Goal: Information Seeking & Learning: Learn about a topic

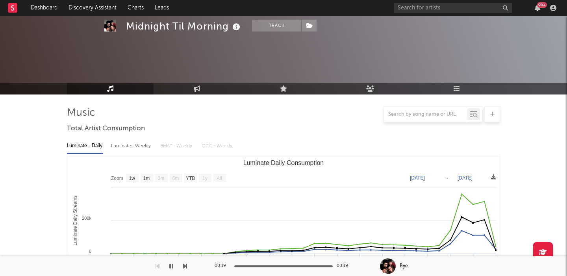
select select "1w"
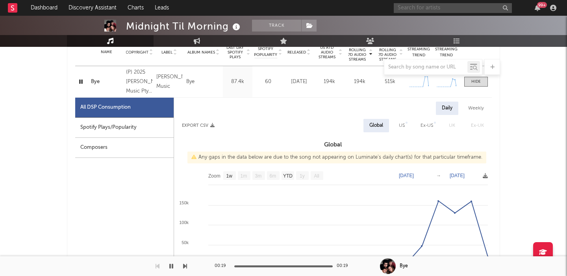
click at [431, 9] on input "text" at bounding box center [453, 8] width 118 height 10
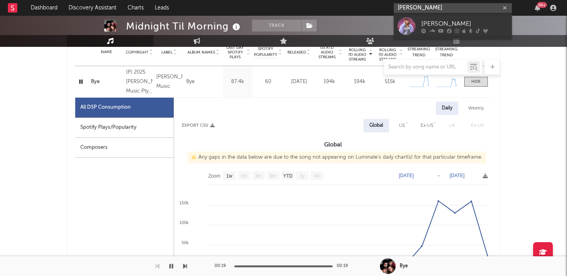
type input "suki waterhouse"
click at [467, 27] on div "Suki Waterhouse" at bounding box center [464, 23] width 87 height 9
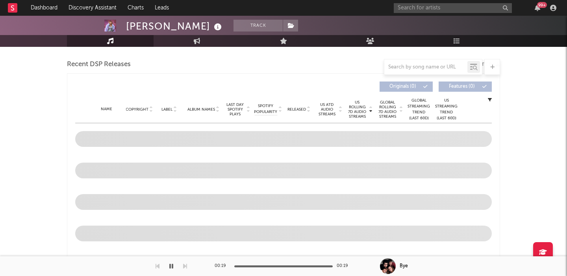
scroll to position [298, 0]
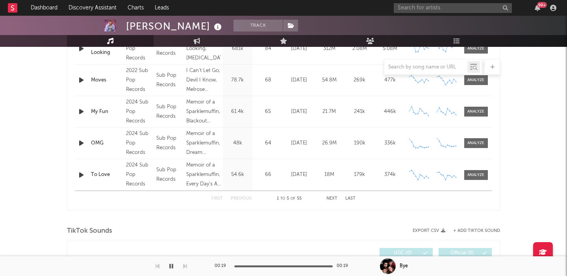
click at [302, 22] on span "Released" at bounding box center [296, 19] width 18 height 5
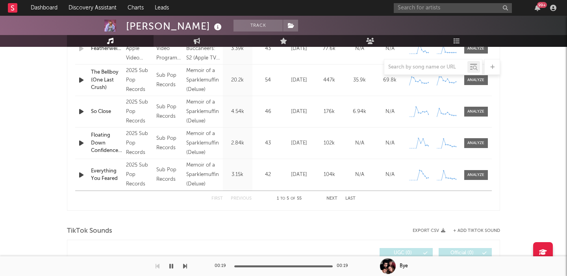
scroll to position [183, 0]
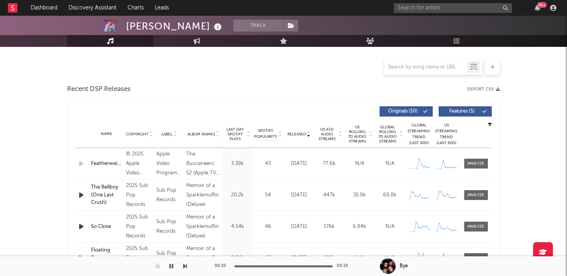
click at [463, 111] on span "Features ( 5 )" at bounding box center [462, 111] width 36 height 5
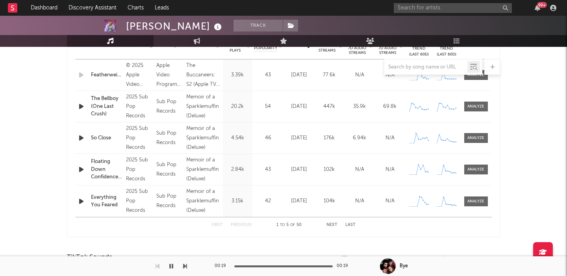
scroll to position [336, 0]
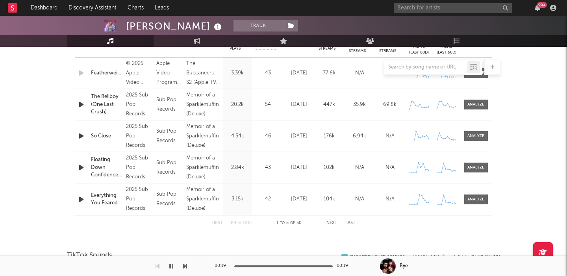
click at [336, 223] on button "Next" at bounding box center [331, 223] width 11 height 4
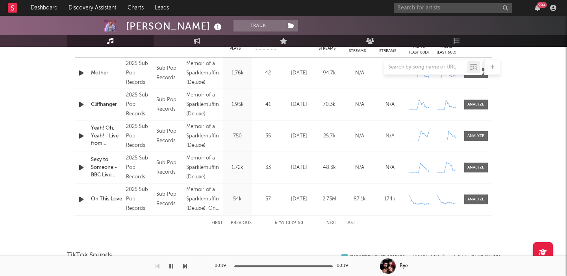
click at [336, 223] on button "Next" at bounding box center [331, 223] width 11 height 4
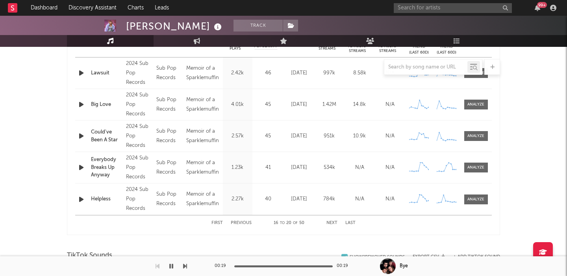
click at [336, 223] on button "Next" at bounding box center [331, 223] width 11 height 4
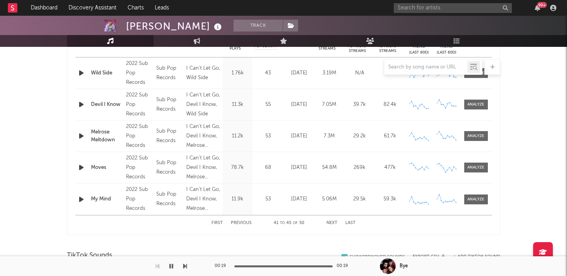
click at [336, 223] on button "Next" at bounding box center [331, 223] width 11 height 4
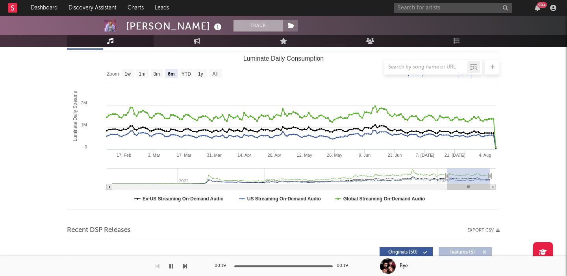
scroll to position [61, 0]
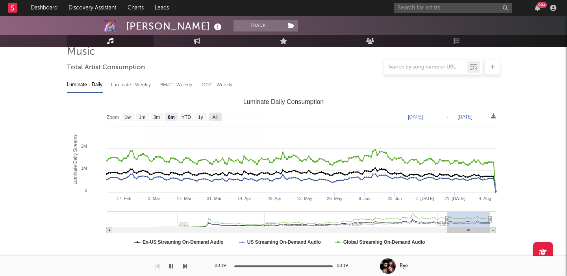
click at [216, 115] on text "All" at bounding box center [214, 118] width 5 height 6
select select "All"
type input "[DATE]"
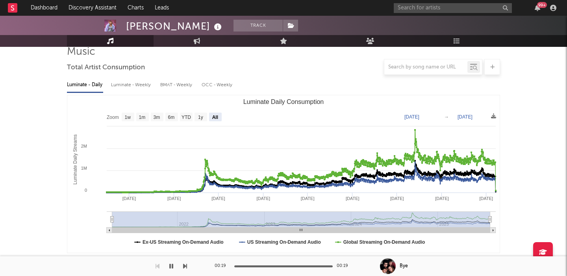
click at [132, 86] on div "Luminate - Weekly" at bounding box center [131, 84] width 41 height 13
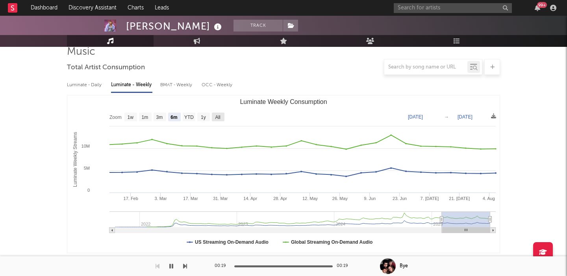
click at [215, 119] on text "All" at bounding box center [217, 118] width 5 height 6
select select "All"
type input "2021-09-30"
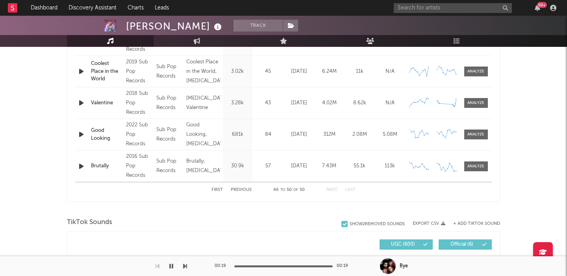
scroll to position [0, 0]
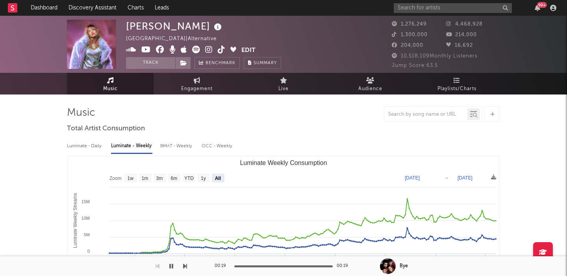
click at [207, 50] on icon at bounding box center [208, 50] width 7 height 8
click at [419, 7] on input "text" at bounding box center [453, 8] width 118 height 10
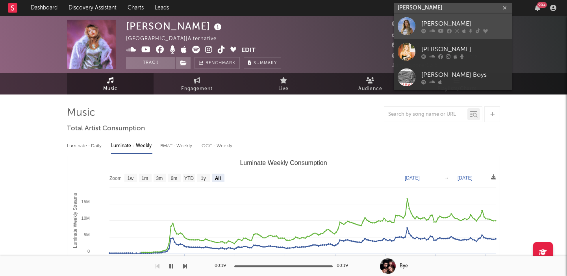
type input "bellah mae"
click at [431, 22] on div "Bellah Mae" at bounding box center [464, 23] width 87 height 9
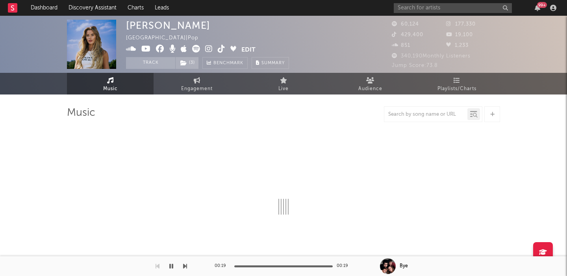
select select "6m"
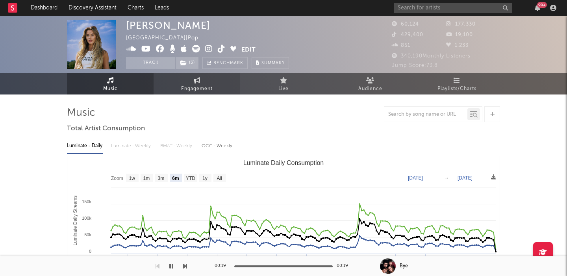
click at [191, 86] on span "Engagement" at bounding box center [196, 88] width 31 height 9
select select "1w"
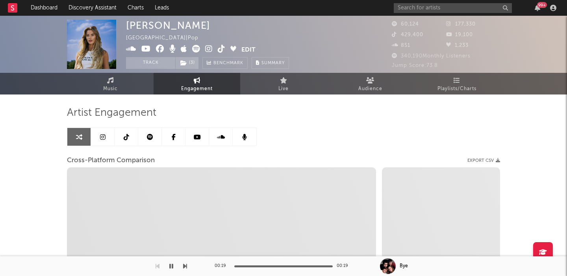
click at [209, 49] on icon at bounding box center [208, 49] width 7 height 8
select select "1m"
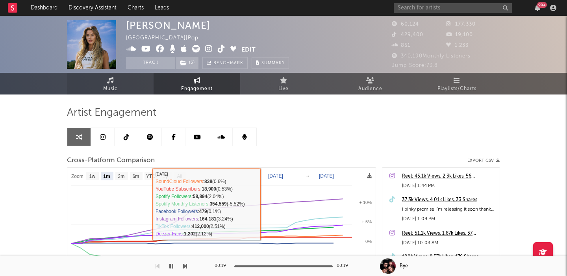
click at [133, 87] on link "Music" at bounding box center [110, 84] width 87 height 22
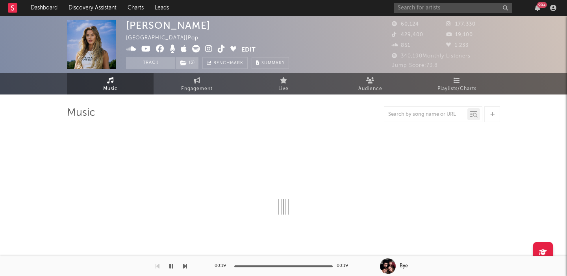
scroll to position [75, 0]
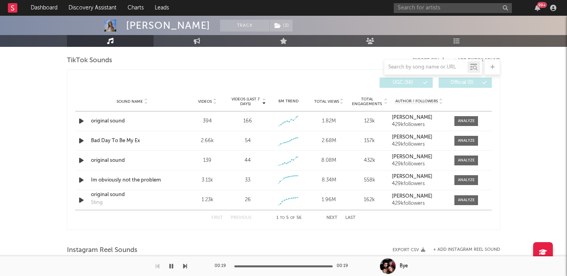
select select "6m"
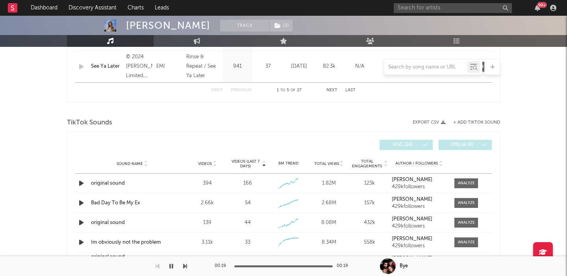
scroll to position [531, 0]
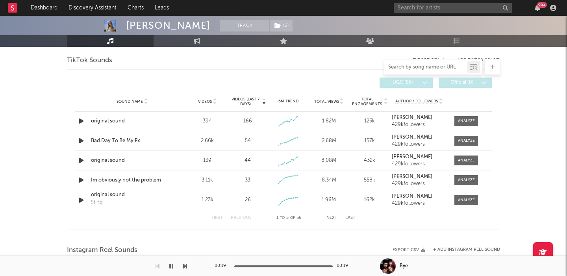
click at [410, 64] on input "text" at bounding box center [425, 67] width 83 height 6
type input "love me le"
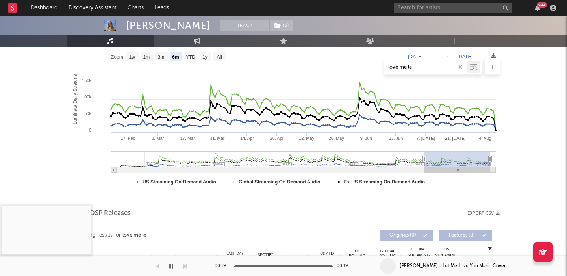
scroll to position [23, 0]
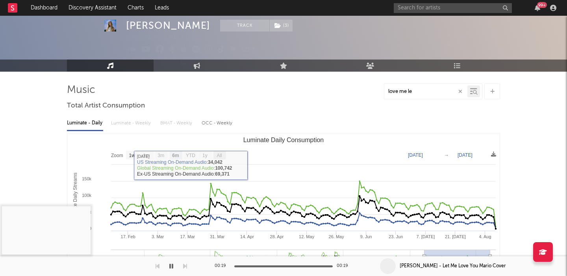
click at [221, 157] on text "All" at bounding box center [218, 156] width 5 height 6
select select "All"
type input "2022-10-16"
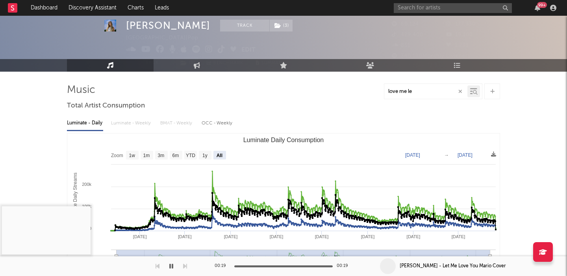
scroll to position [0, 0]
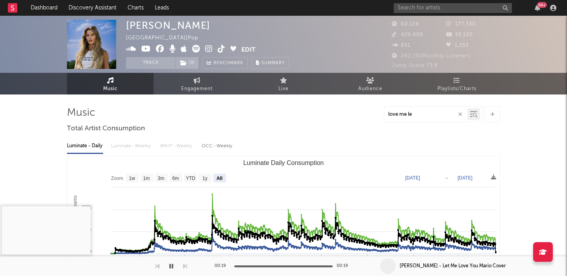
type input "love me le"
click at [191, 80] on link "Engagement" at bounding box center [197, 84] width 87 height 22
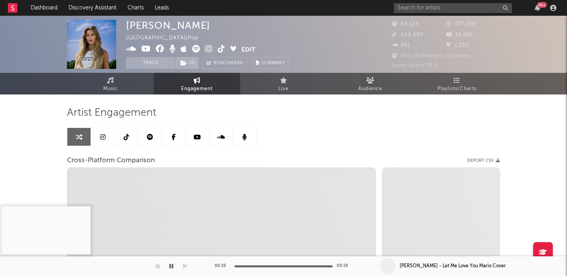
select select "1w"
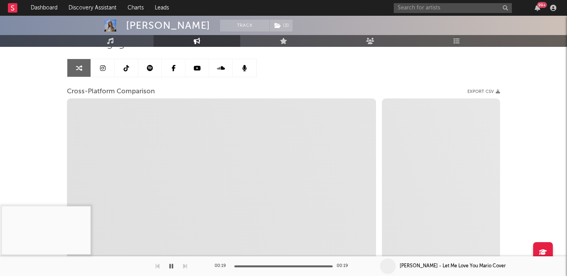
scroll to position [70, 0]
select select "1m"
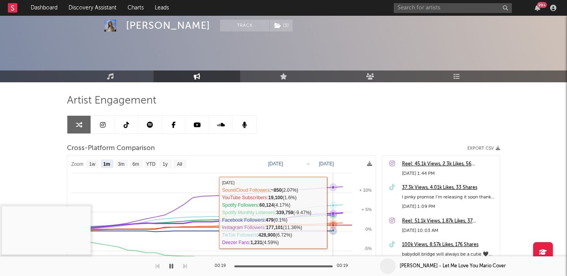
scroll to position [0, 0]
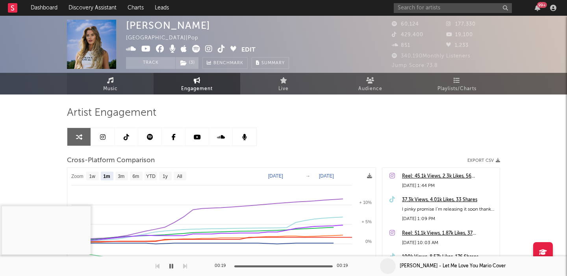
click at [115, 83] on link "Music" at bounding box center [110, 84] width 87 height 22
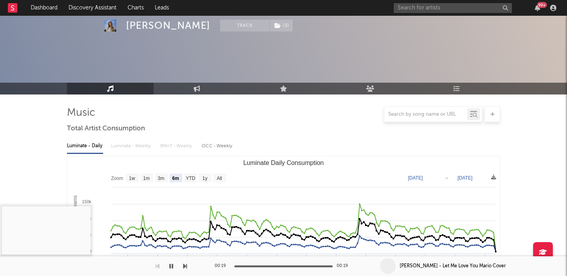
scroll to position [73, 0]
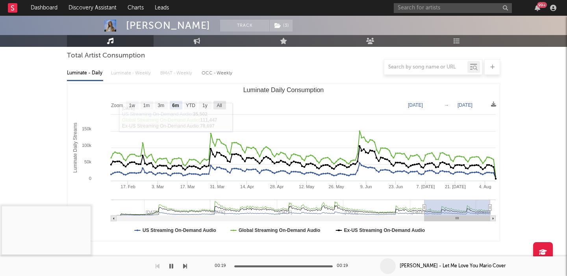
click at [220, 105] on text "All" at bounding box center [218, 106] width 5 height 6
select select "All"
type input "2022-10-16"
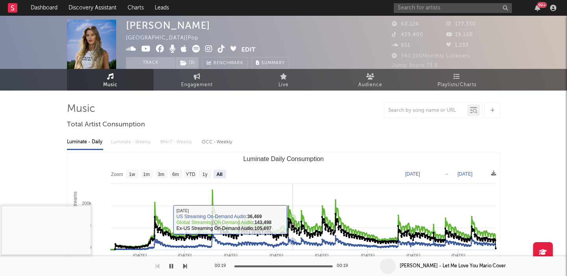
scroll to position [0, 0]
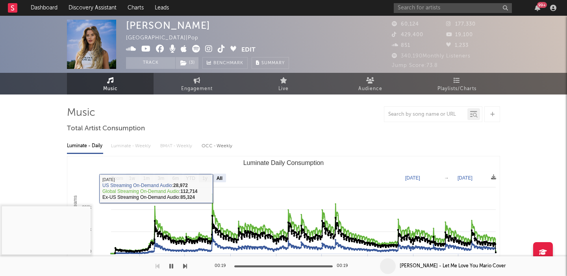
click at [205, 178] on text "1y" at bounding box center [204, 179] width 5 height 6
select select "1y"
type input "2024-08-09"
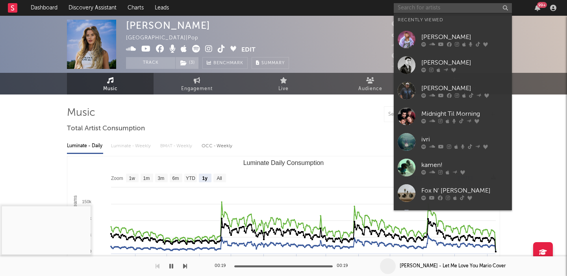
click at [446, 12] on input "text" at bounding box center [453, 8] width 118 height 10
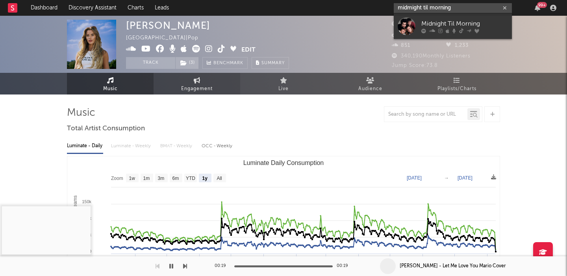
type input "midmight til morning"
click at [485, 23] on div "Midnight Til Morning" at bounding box center [464, 23] width 87 height 9
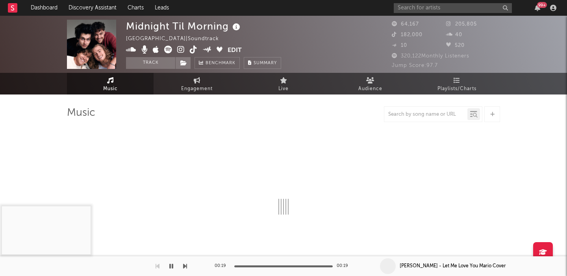
scroll to position [13, 0]
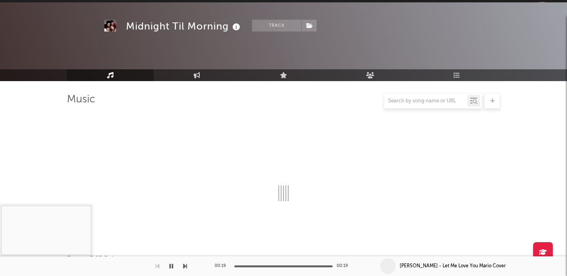
select select "1w"
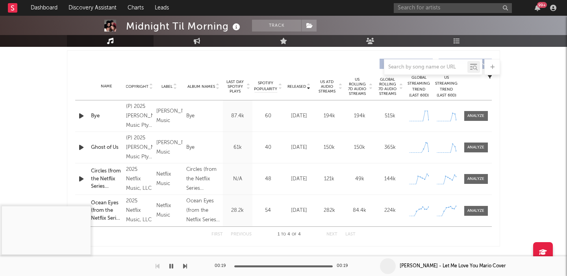
scroll to position [295, 0]
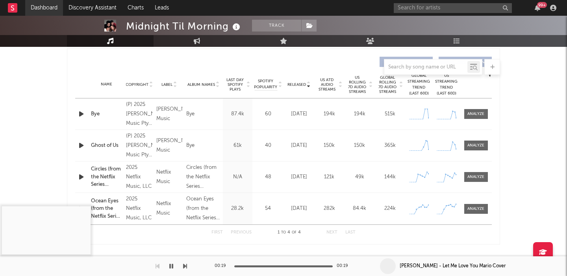
click at [41, 10] on link "Dashboard" at bounding box center [44, 8] width 38 height 16
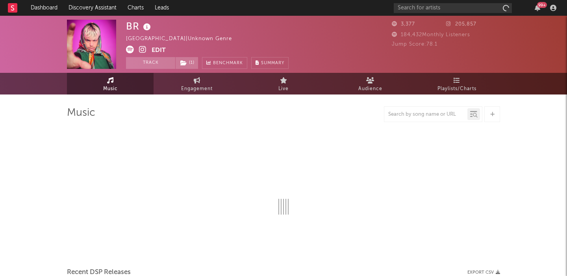
select select "6m"
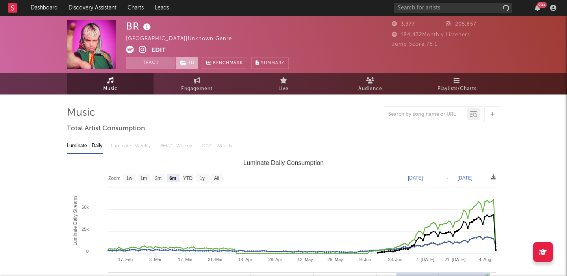
click at [192, 63] on span "( 1 )" at bounding box center [186, 63] width 23 height 12
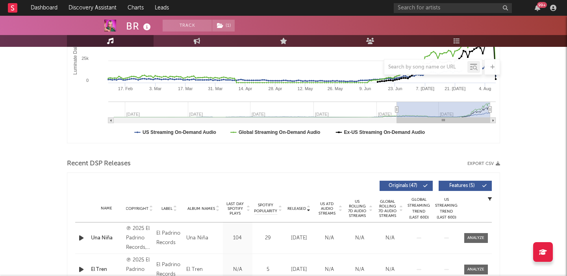
scroll to position [224, 0]
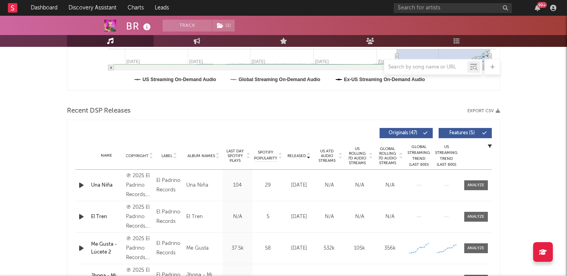
click at [362, 155] on span "US Rolling 7D Audio Streams" at bounding box center [357, 155] width 22 height 19
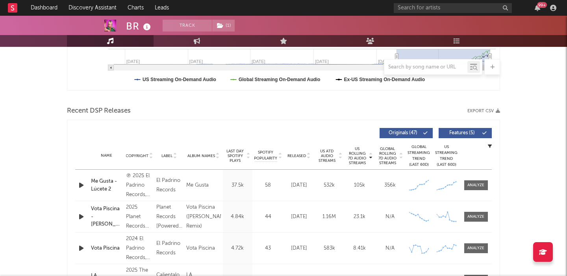
click at [468, 134] on span at bounding box center [468, 133] width 1 height 5
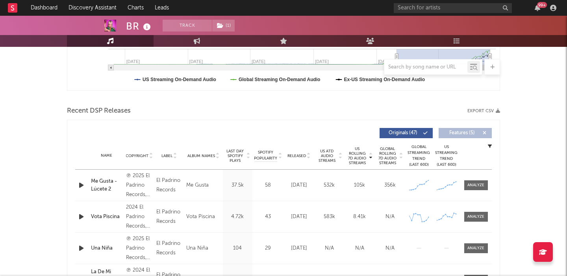
click at [380, 161] on span "Global Rolling 7D Audio Streams" at bounding box center [388, 155] width 22 height 19
click at [83, 186] on icon "button" at bounding box center [81, 185] width 8 height 10
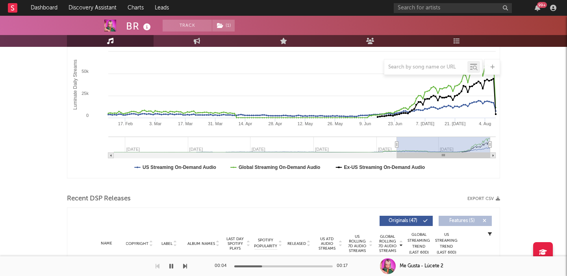
scroll to position [0, 0]
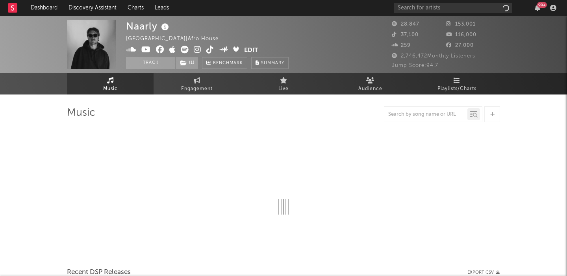
select select "6m"
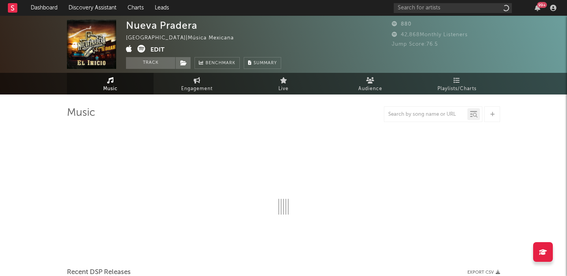
select select "1w"
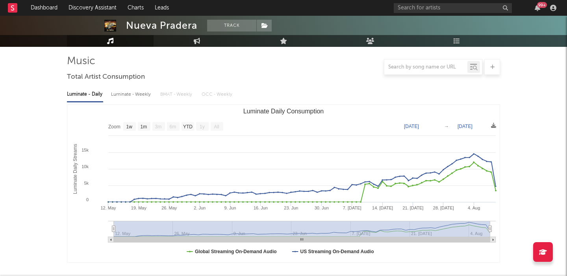
scroll to position [221, 0]
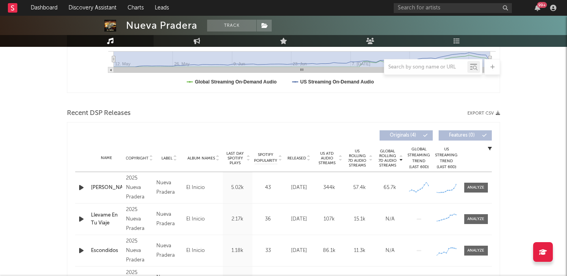
click at [81, 185] on icon "button" at bounding box center [81, 188] width 8 height 10
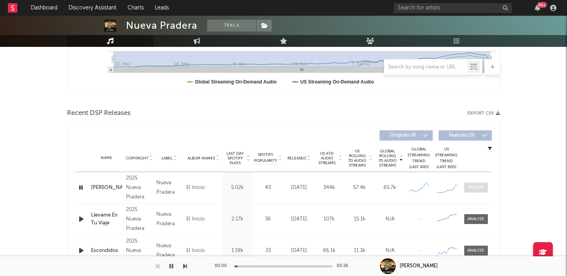
click at [481, 187] on div at bounding box center [475, 188] width 17 height 6
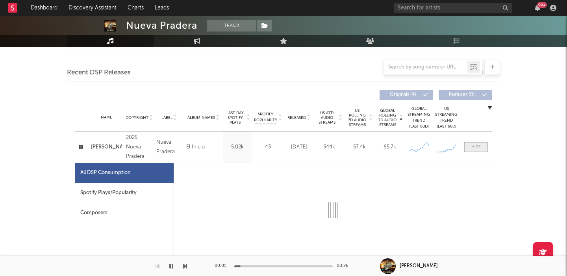
scroll to position [344, 0]
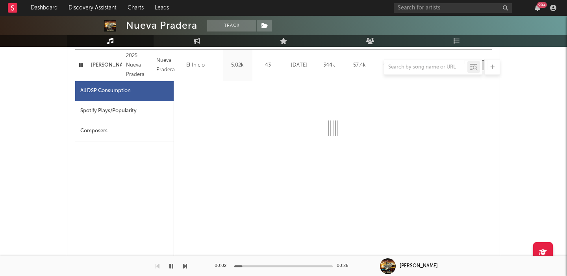
select select "1w"
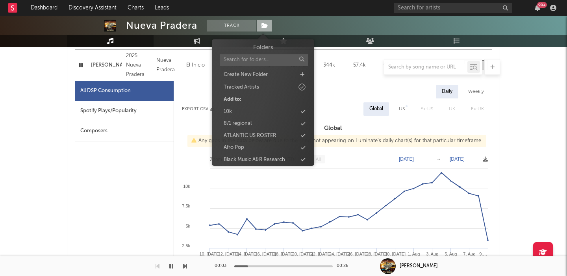
click at [263, 28] on icon at bounding box center [264, 26] width 7 height 6
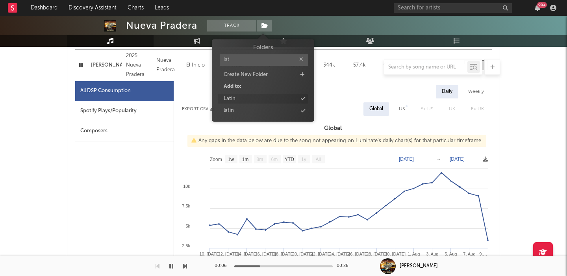
type input "lat"
click at [244, 100] on div "Latin" at bounding box center [263, 99] width 91 height 10
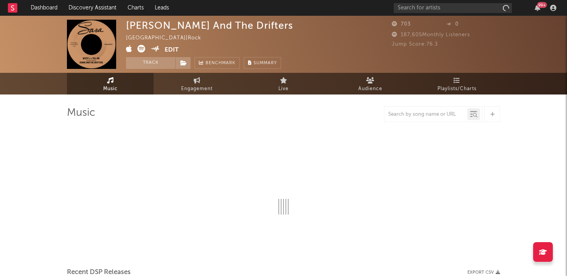
select select "1w"
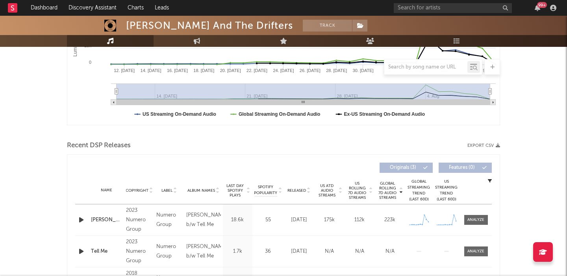
scroll to position [217, 0]
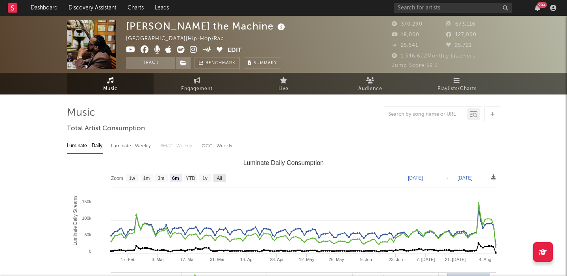
click at [220, 178] on text "All" at bounding box center [218, 179] width 5 height 6
select select "All"
type input "[DATE]"
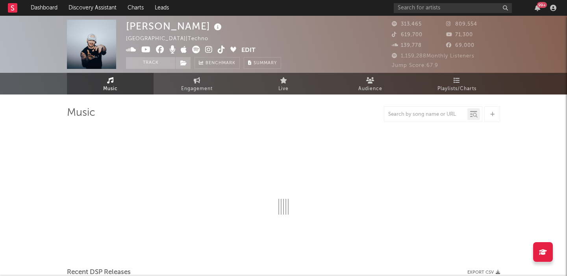
select select "6m"
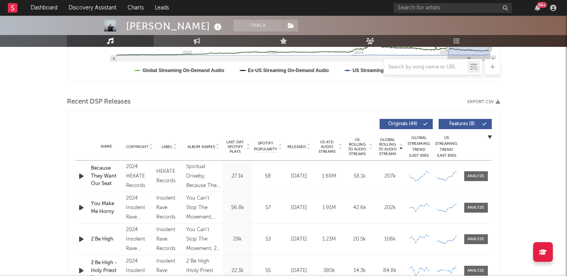
scroll to position [235, 0]
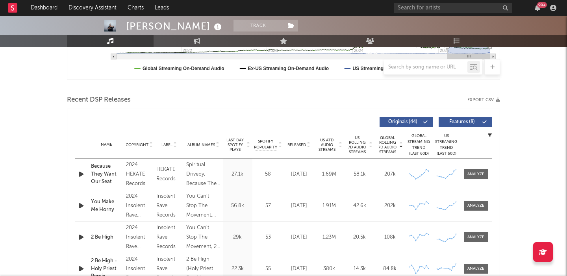
click at [457, 122] on span "Features ( 8 )" at bounding box center [462, 122] width 36 height 5
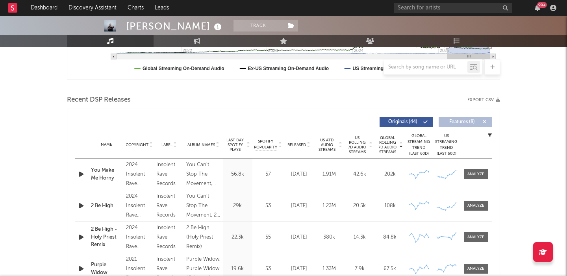
click at [332, 144] on span "US ATD Audio Streams" at bounding box center [327, 145] width 22 height 14
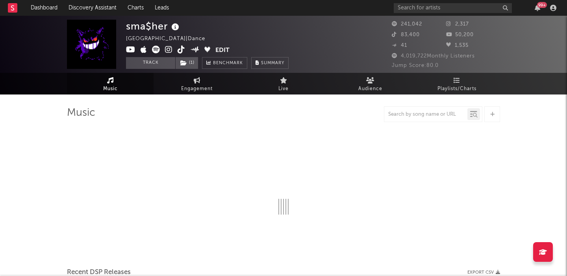
select select "6m"
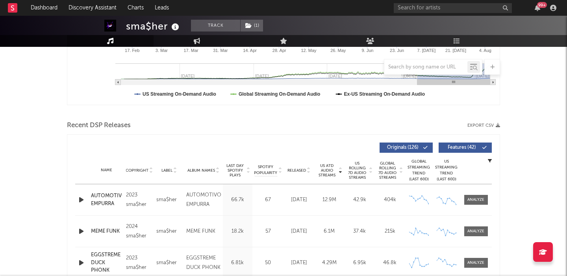
scroll to position [216, 0]
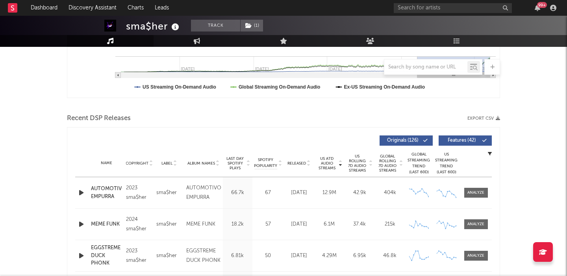
click at [460, 142] on span "Features ( 42 )" at bounding box center [462, 140] width 36 height 5
click at [359, 171] on span "US Rolling 7D Audio Streams" at bounding box center [357, 163] width 22 height 19
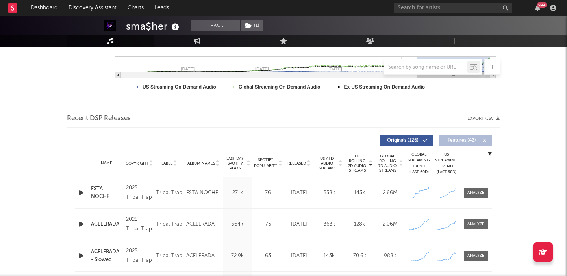
click at [83, 194] on icon "button" at bounding box center [81, 193] width 8 height 10
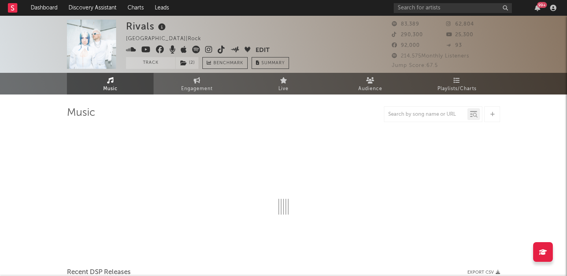
select select "6m"
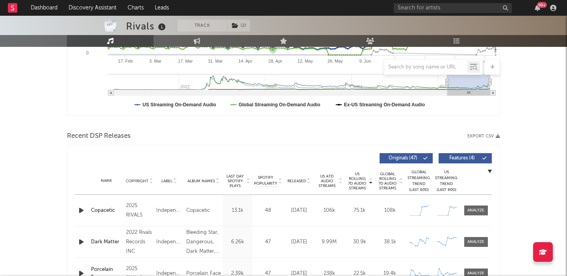
scroll to position [309, 0]
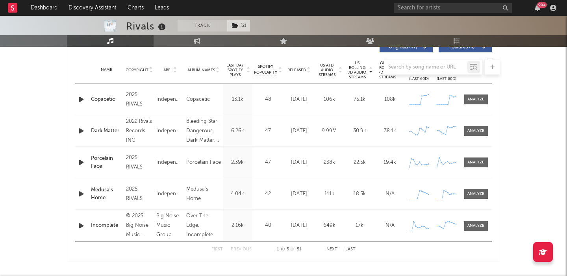
click at [243, 28] on span "( 2 )" at bounding box center [239, 26] width 24 height 12
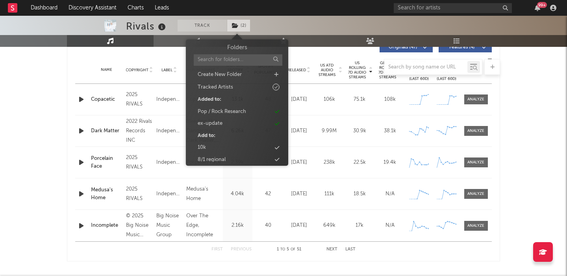
click at [244, 28] on span "( 2 )" at bounding box center [239, 26] width 24 height 12
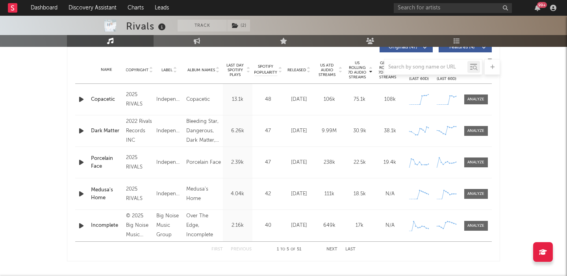
click at [79, 98] on icon "button" at bounding box center [81, 99] width 8 height 10
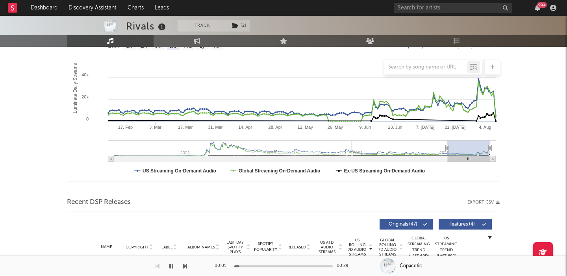
scroll to position [175, 0]
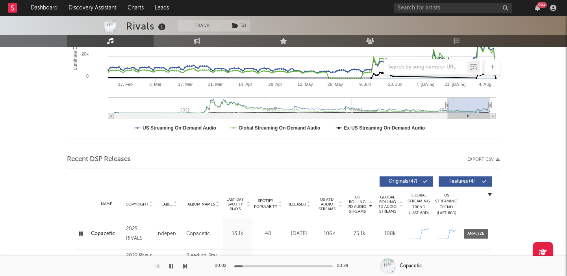
click at [453, 181] on span "Features ( 4 )" at bounding box center [462, 181] width 36 height 5
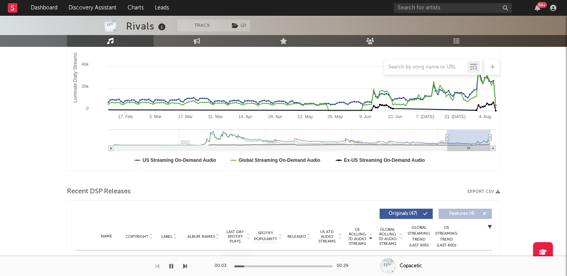
scroll to position [22, 0]
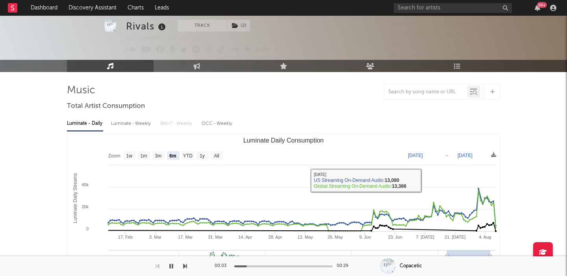
click at [129, 126] on div "Luminate - Weekly" at bounding box center [131, 123] width 41 height 13
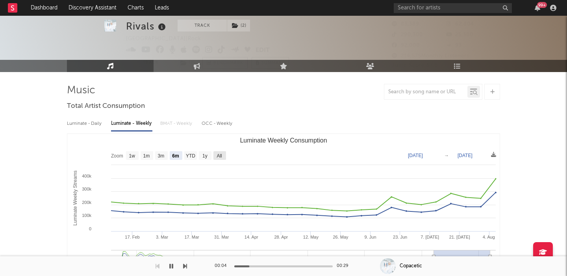
click at [218, 156] on text "All" at bounding box center [218, 156] width 5 height 6
select select "All"
type input "2022-04-28"
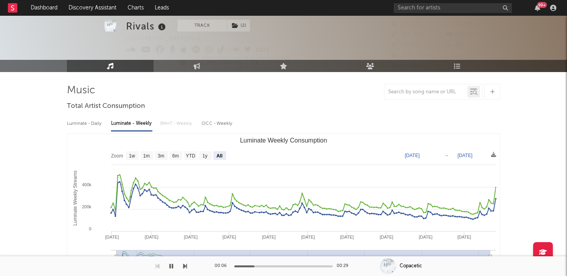
click at [94, 122] on div "Luminate - Daily" at bounding box center [85, 123] width 36 height 13
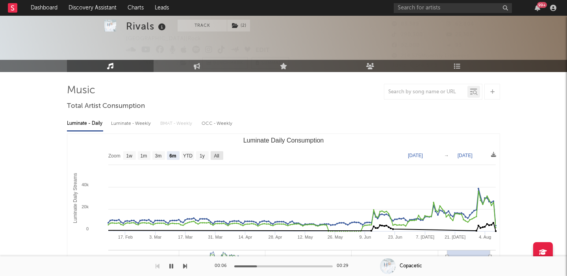
click at [220, 160] on rect "Luminate Daily Consumption" at bounding box center [283, 212] width 432 height 157
click at [217, 155] on text "All" at bounding box center [216, 156] width 5 height 6
select select "All"
type input "2021-03-31"
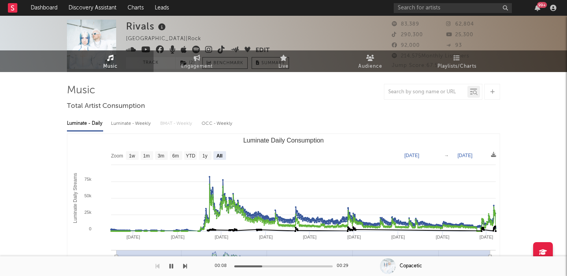
scroll to position [0, 0]
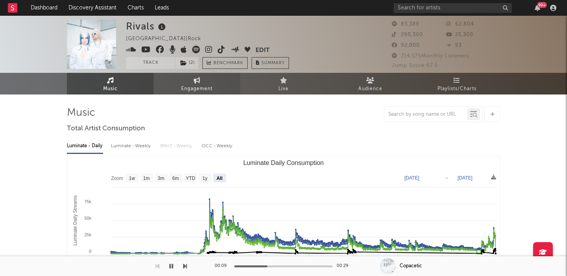
click at [192, 87] on span "Engagement" at bounding box center [196, 88] width 31 height 9
select select "1w"
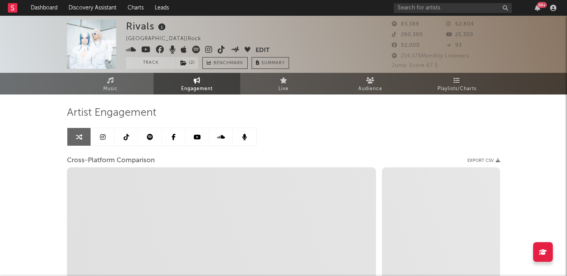
select select "1m"
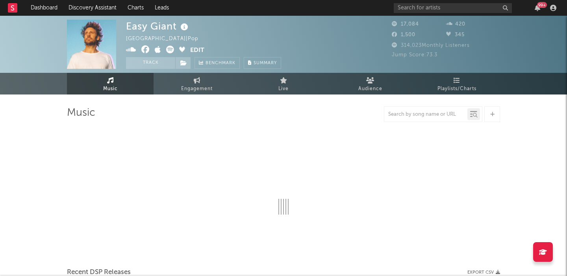
select select "6m"
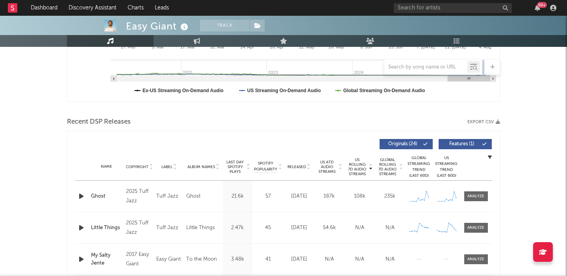
scroll to position [216, 0]
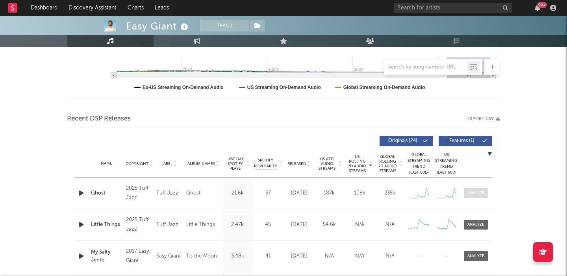
click at [472, 193] on div at bounding box center [475, 193] width 17 height 6
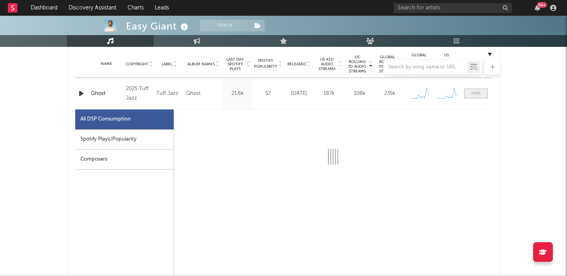
select select "1w"
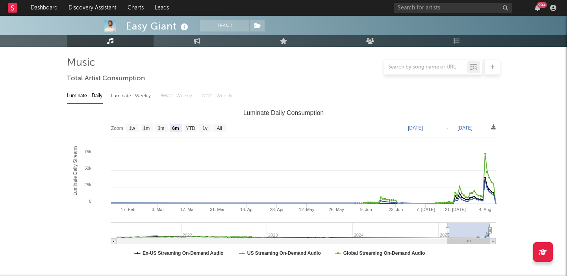
scroll to position [0, 0]
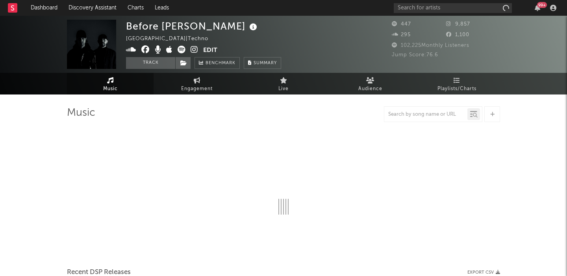
select select "1w"
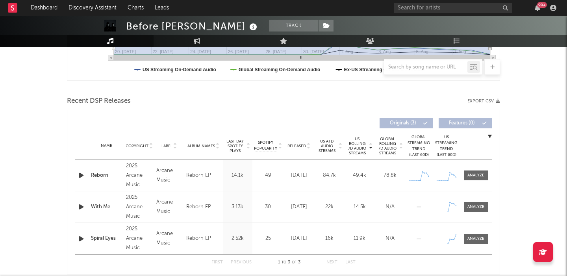
scroll to position [235, 0]
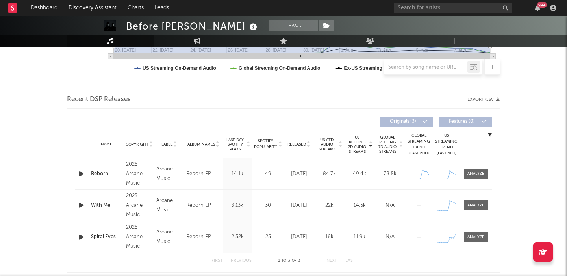
click at [81, 172] on icon "button" at bounding box center [81, 174] width 8 height 10
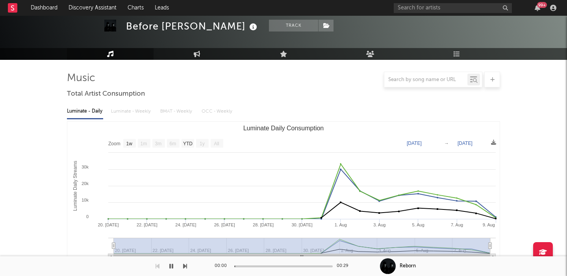
scroll to position [0, 0]
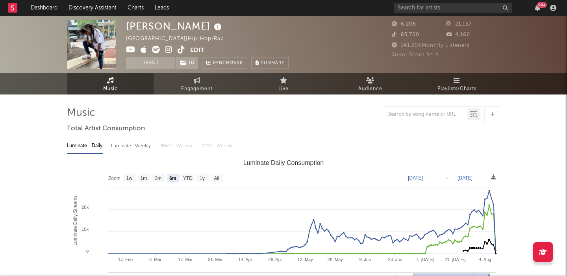
select select "6m"
click at [128, 147] on div "Luminate - Weekly" at bounding box center [131, 145] width 41 height 13
select select "6m"
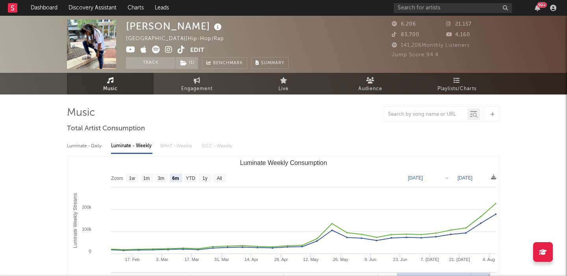
click at [77, 148] on div "Luminate - Daily" at bounding box center [85, 145] width 36 height 13
select select "6m"
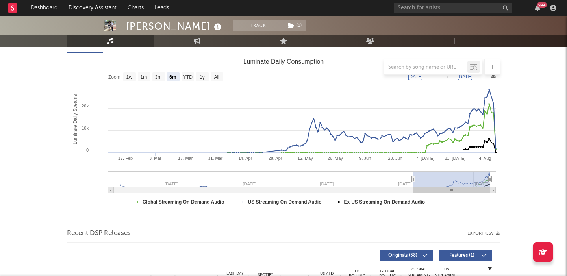
scroll to position [170, 0]
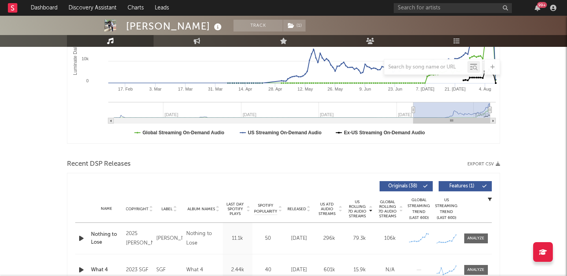
click at [81, 241] on icon "button" at bounding box center [81, 238] width 8 height 10
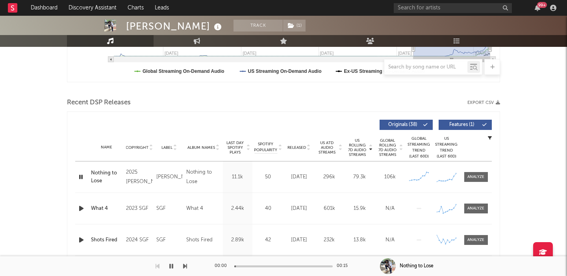
scroll to position [246, 0]
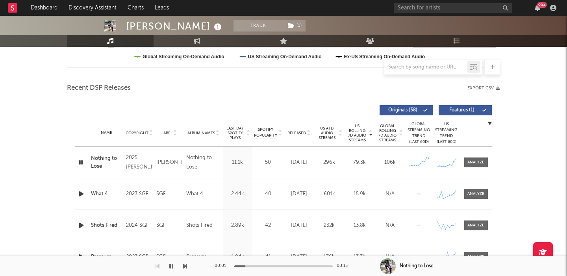
click at [466, 110] on span "Features ( 1 )" at bounding box center [462, 110] width 36 height 5
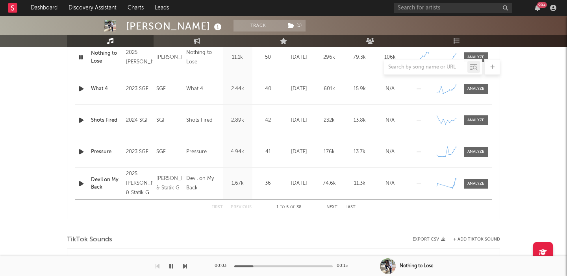
scroll to position [462, 0]
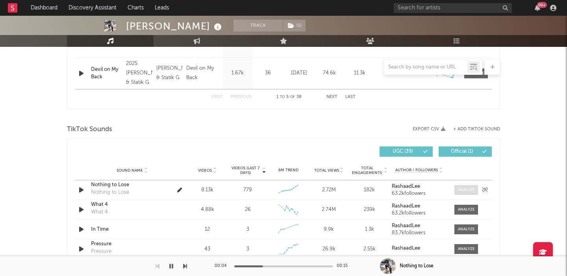
click at [462, 191] on div at bounding box center [466, 190] width 17 height 6
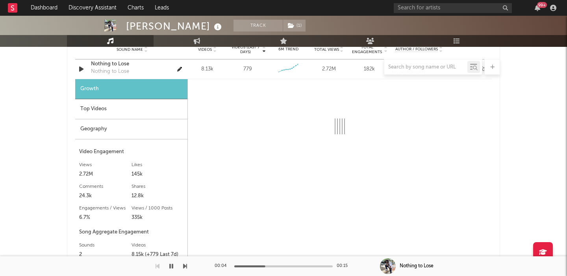
scroll to position [585, 0]
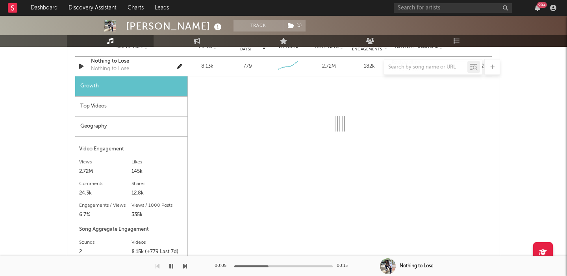
select select "1w"
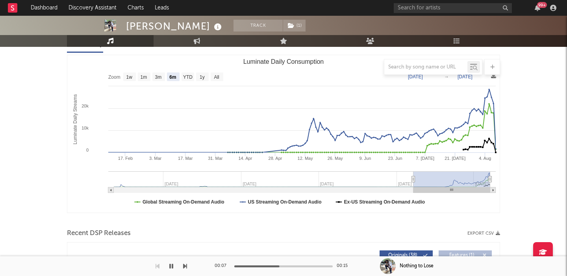
scroll to position [0, 0]
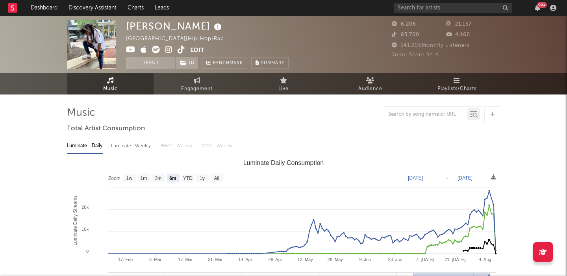
click at [156, 28] on div "Rashaad Lee" at bounding box center [175, 26] width 98 height 13
copy div "Rashaad Lee"
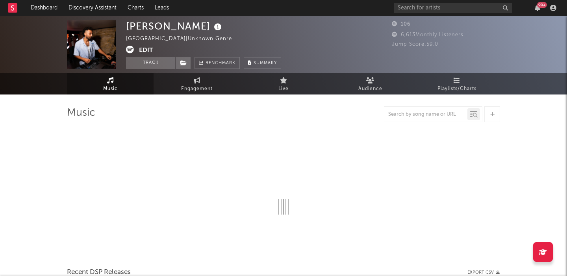
select select "1w"
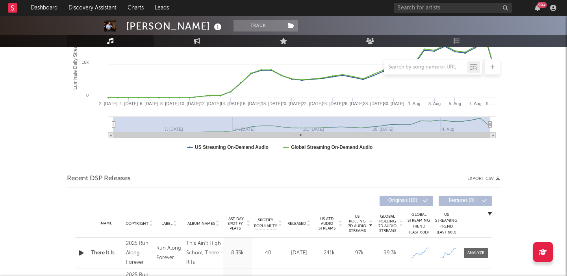
scroll to position [198, 0]
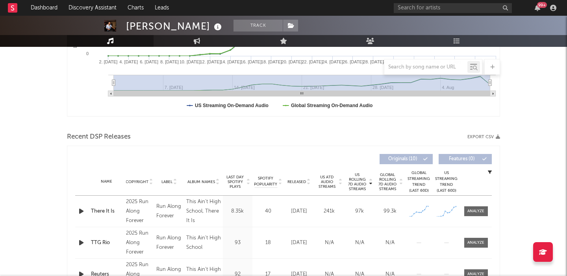
click at [80, 213] on icon "button" at bounding box center [81, 211] width 8 height 10
click at [478, 207] on span at bounding box center [476, 211] width 24 height 10
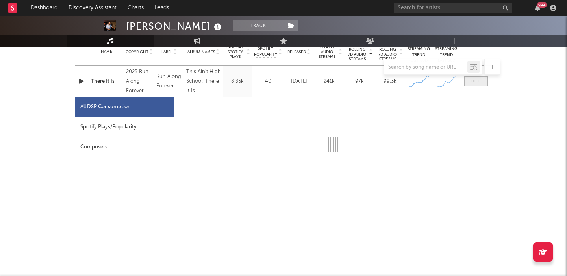
select select "1w"
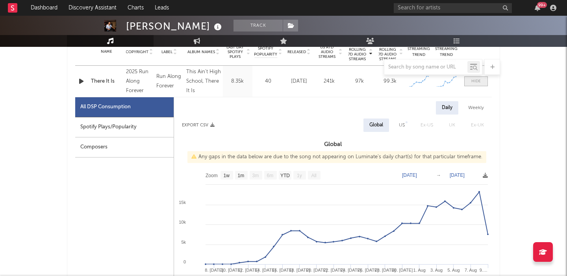
scroll to position [356, 0]
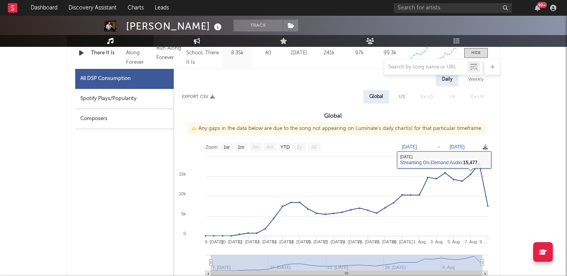
click at [404, 97] on div "US" at bounding box center [402, 96] width 6 height 9
select select "1w"
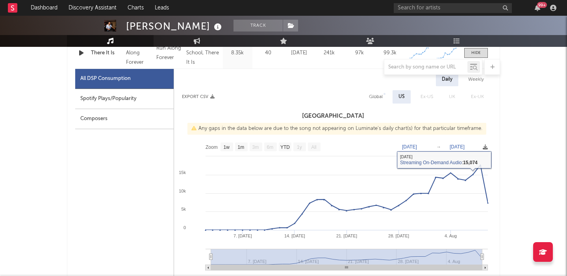
click at [114, 100] on div "Spotify Plays/Popularity" at bounding box center [124, 99] width 98 height 20
select select "1w"
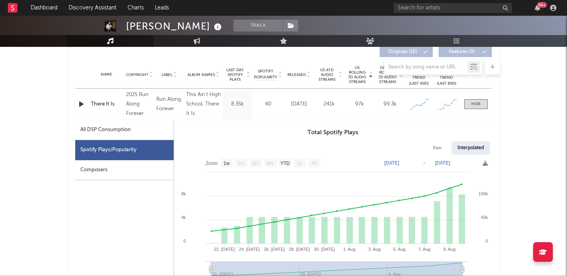
scroll to position [303, 0]
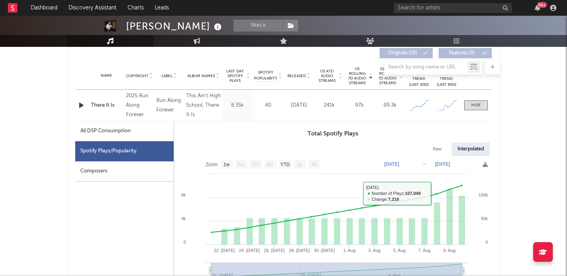
click at [442, 144] on div "Raw" at bounding box center [437, 148] width 21 height 13
select select "1w"
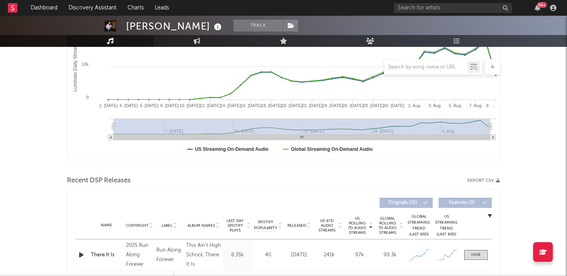
scroll to position [237, 0]
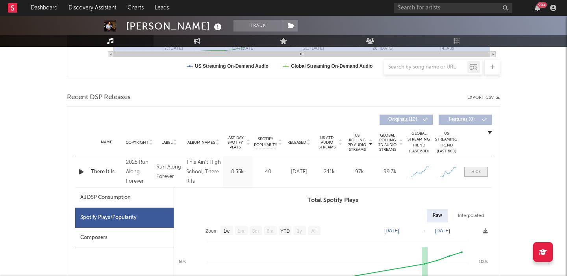
click at [479, 172] on div at bounding box center [475, 172] width 9 height 6
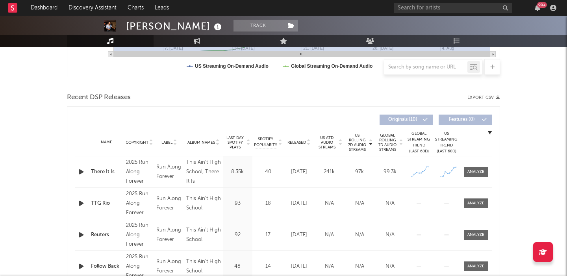
click at [83, 172] on icon "button" at bounding box center [81, 172] width 8 height 10
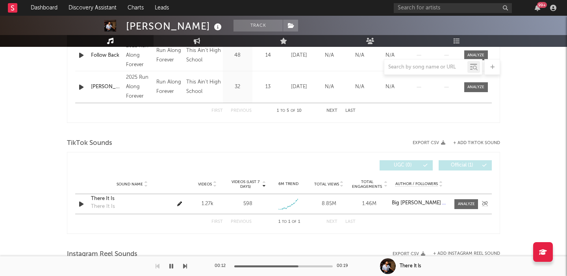
scroll to position [450, 0]
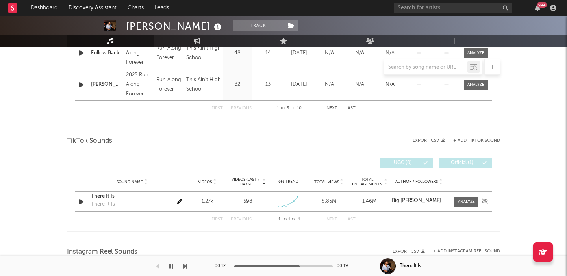
click at [106, 196] on div "There It Is" at bounding box center [132, 196] width 82 height 8
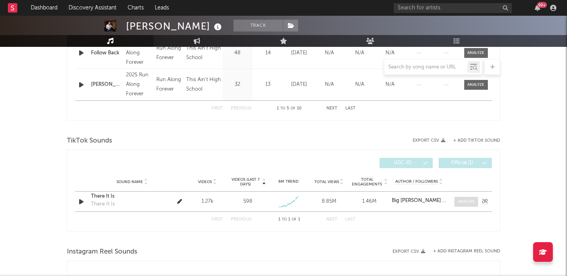
click at [464, 203] on div at bounding box center [466, 202] width 17 height 6
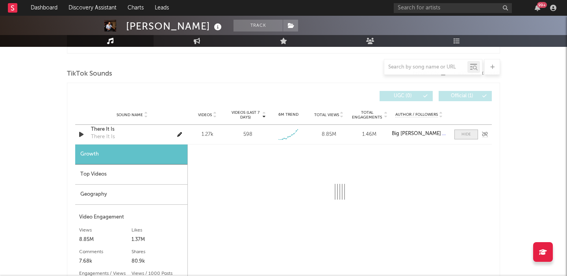
select select "1w"
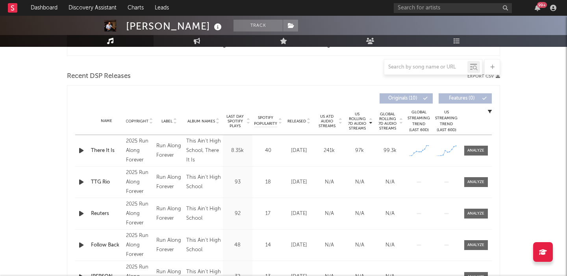
scroll to position [259, 0]
click at [477, 145] on span at bounding box center [476, 150] width 24 height 10
select select "1w"
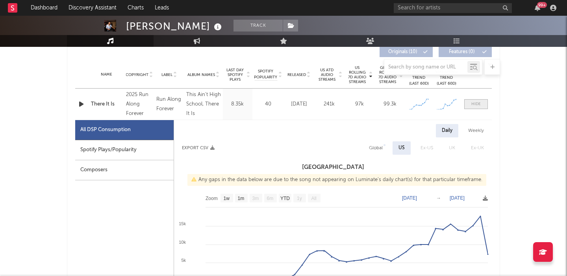
scroll to position [322, 0]
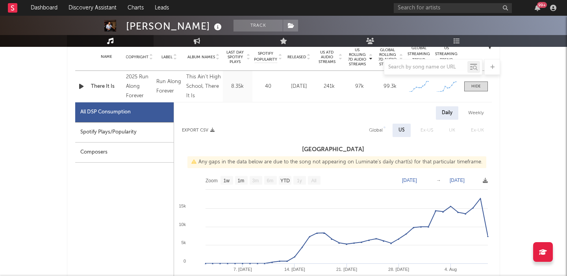
click at [168, 26] on div "[PERSON_NAME]" at bounding box center [175, 26] width 98 height 13
copy div "[PERSON_NAME]"
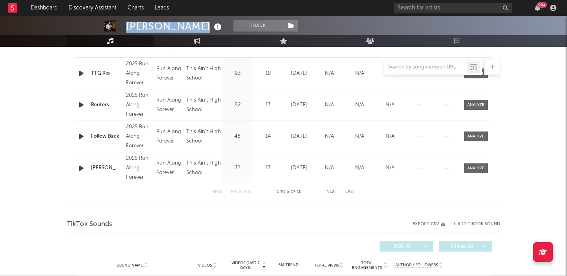
scroll to position [784, 0]
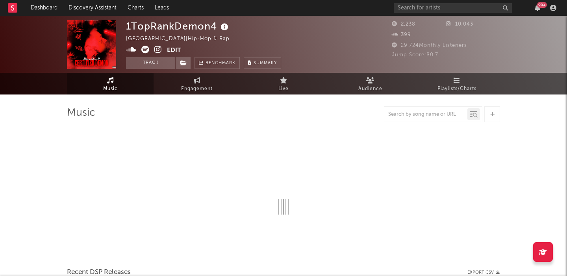
select select "6m"
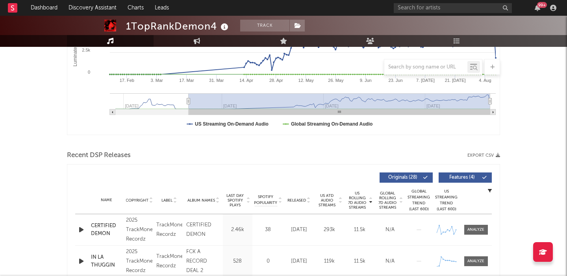
scroll to position [208, 0]
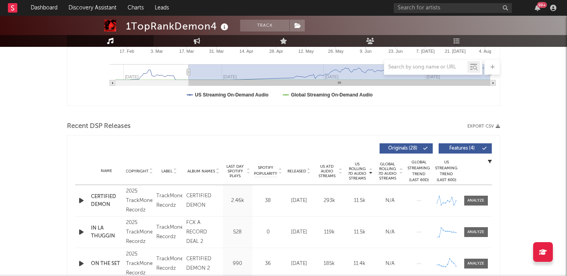
click at [83, 199] on icon "button" at bounding box center [81, 201] width 8 height 10
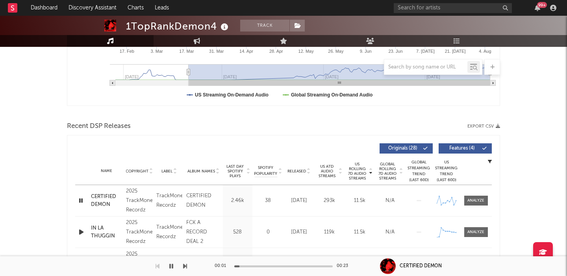
click at [472, 147] on span "Features ( 4 )" at bounding box center [462, 148] width 36 height 5
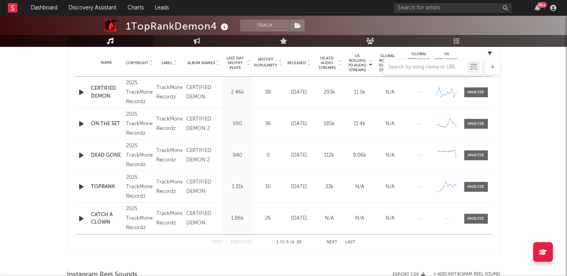
click at [185, 24] on div "1TopRankDemon4" at bounding box center [178, 26] width 104 height 13
copy div "1TopRankDemon4"
click at [298, 27] on icon at bounding box center [297, 26] width 7 height 6
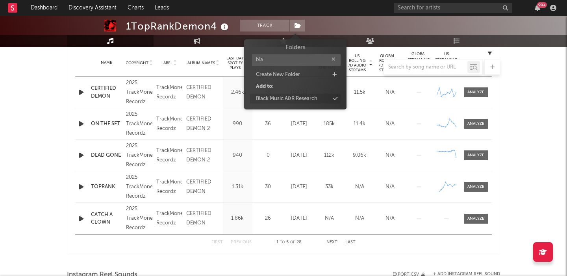
type input "bla"
click at [287, 100] on div "Black Music A&R Research" at bounding box center [286, 99] width 61 height 8
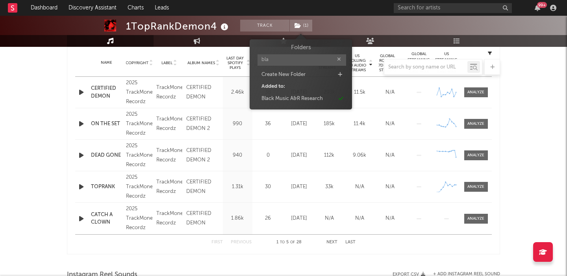
click at [161, 24] on div "1TopRankDemon4" at bounding box center [178, 26] width 104 height 13
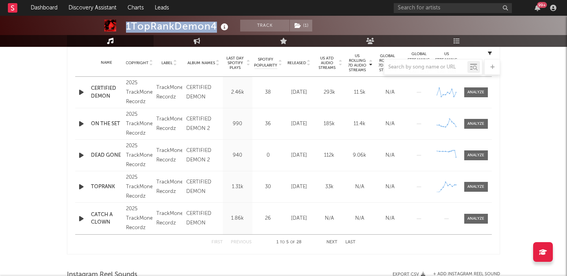
click at [161, 24] on div "1TopRankDemon4" at bounding box center [178, 26] width 104 height 13
copy div "1TopRankDemon4"
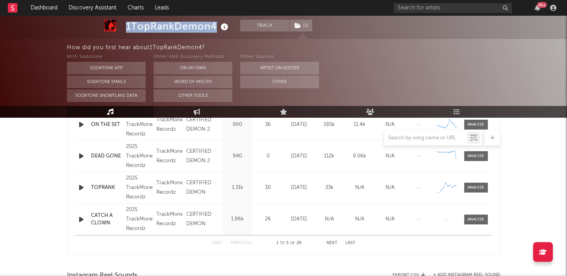
scroll to position [387, 0]
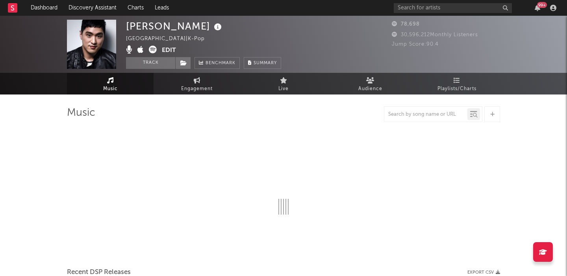
select select "1w"
